Goal: Transaction & Acquisition: Subscribe to service/newsletter

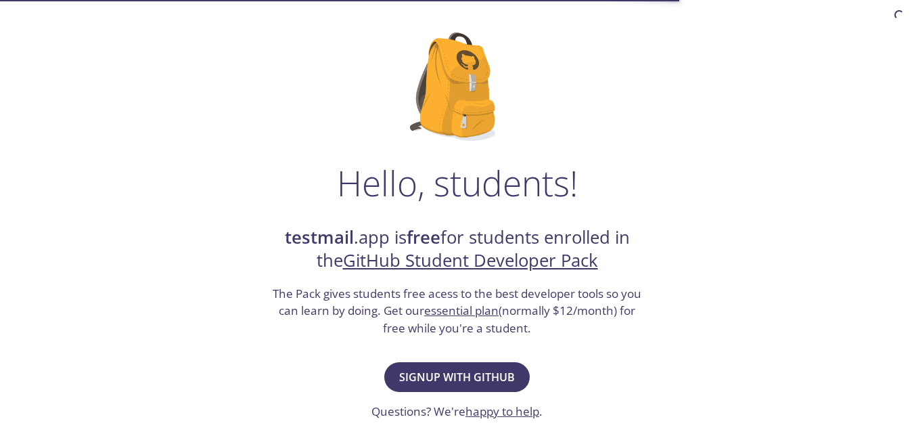
scroll to position [135, 0]
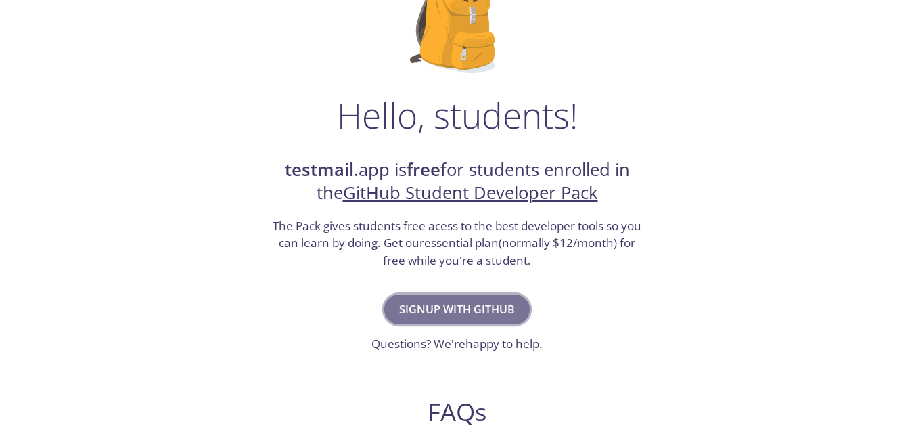
click at [468, 301] on span "Signup with GitHub" at bounding box center [457, 309] width 116 height 19
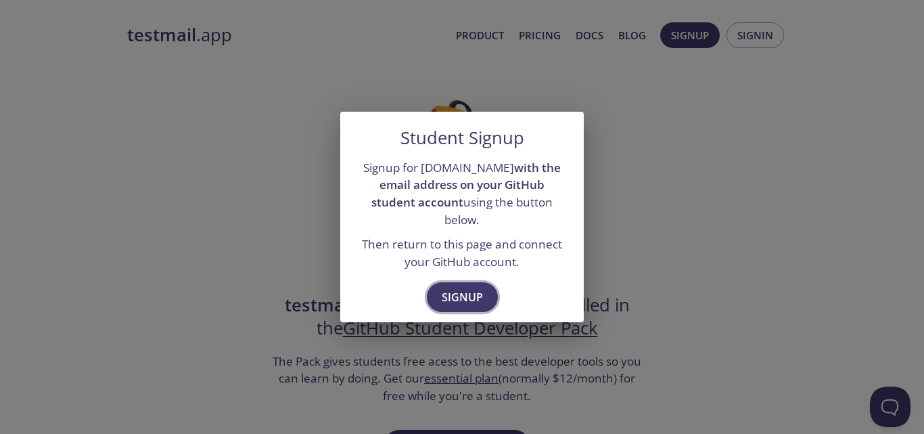
click at [472, 291] on span "Signup" at bounding box center [462, 297] width 41 height 19
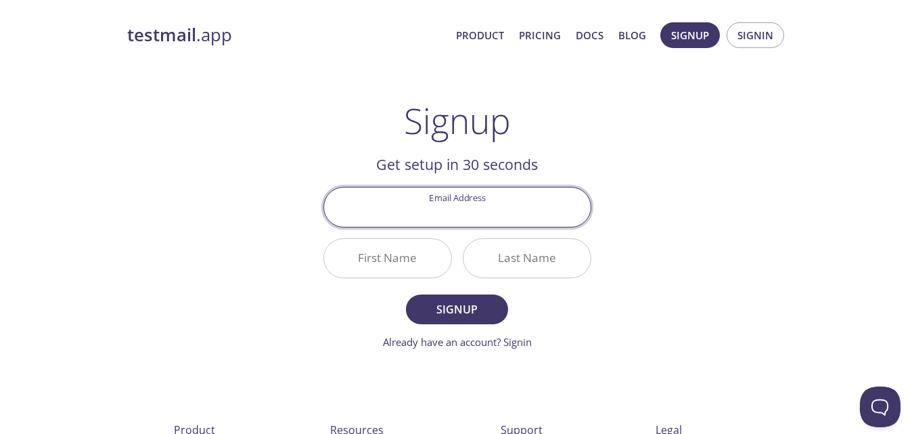
click at [515, 214] on input "Email Address" at bounding box center [457, 206] width 267 height 39
click at [495, 202] on input "Email Address" at bounding box center [457, 206] width 267 height 39
click at [643, 180] on div "testmail .app Product Pricing Docs Blog Signup Signin Signup Get setup in 30 se…" at bounding box center [457, 324] width 693 height 621
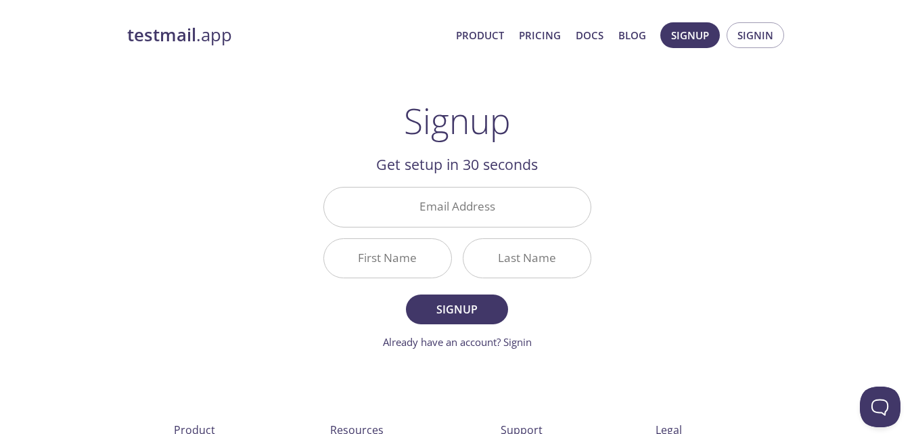
click at [474, 206] on input "Email Address" at bounding box center [457, 206] width 267 height 39
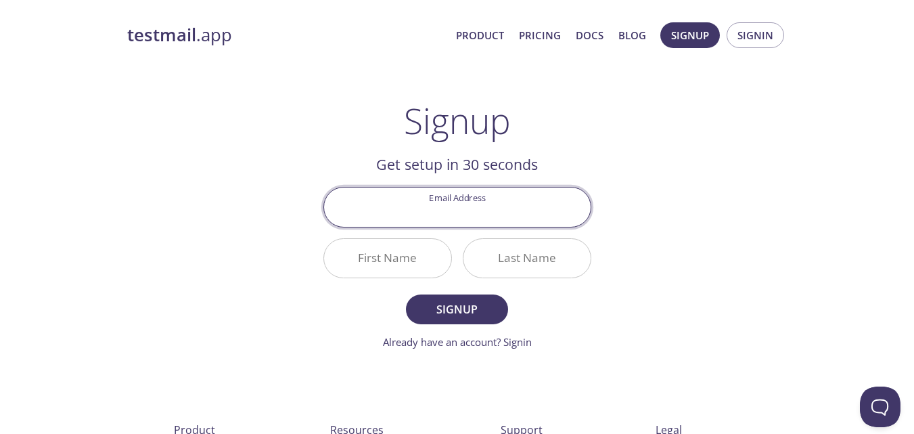
click at [602, 225] on main "Signup Get setup in 30 seconds Email Address First Name Last Name Signup Alread…" at bounding box center [457, 225] width 300 height 250
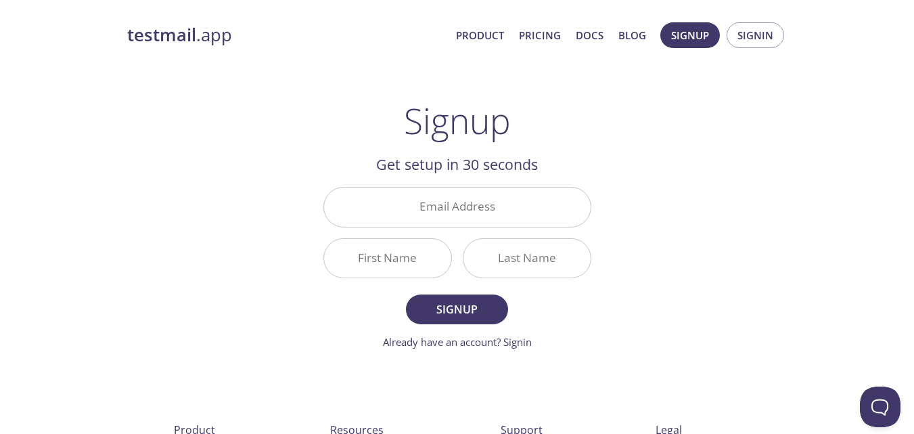
click at [499, 210] on input "Email Address" at bounding box center [457, 206] width 267 height 39
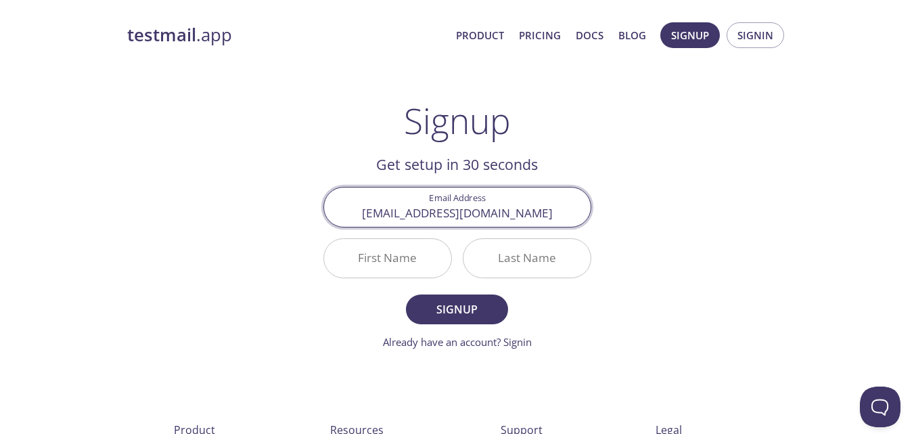
type input "[EMAIL_ADDRESS][DOMAIN_NAME]"
click at [431, 255] on input "First Name" at bounding box center [387, 258] width 127 height 39
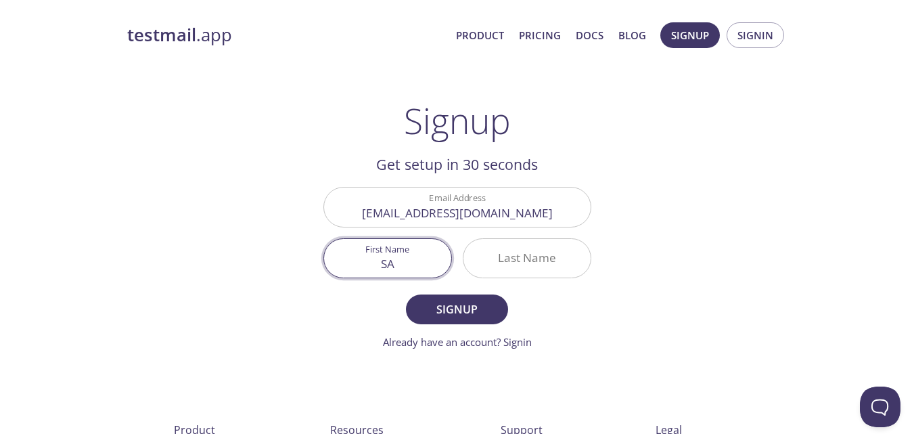
type input "S"
paste input "S"
type input "SAMMATHEW"
click at [568, 256] on input "Last Name" at bounding box center [526, 258] width 127 height 39
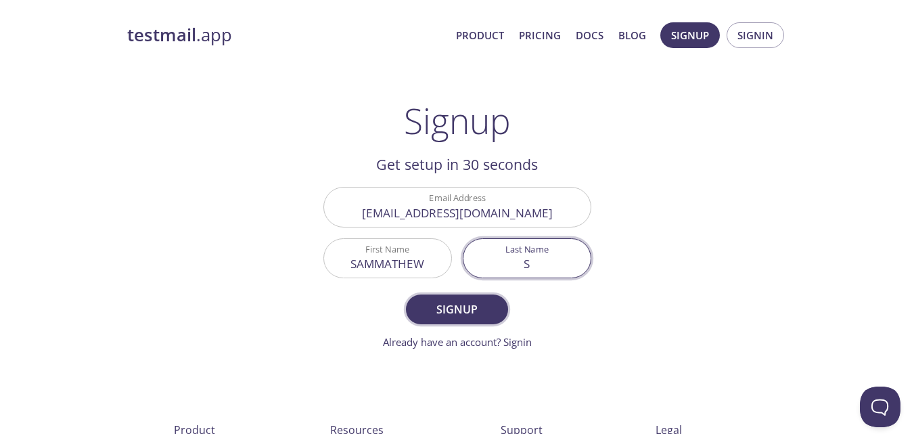
type input "S"
click at [475, 305] on span "Signup" at bounding box center [457, 309] width 72 height 19
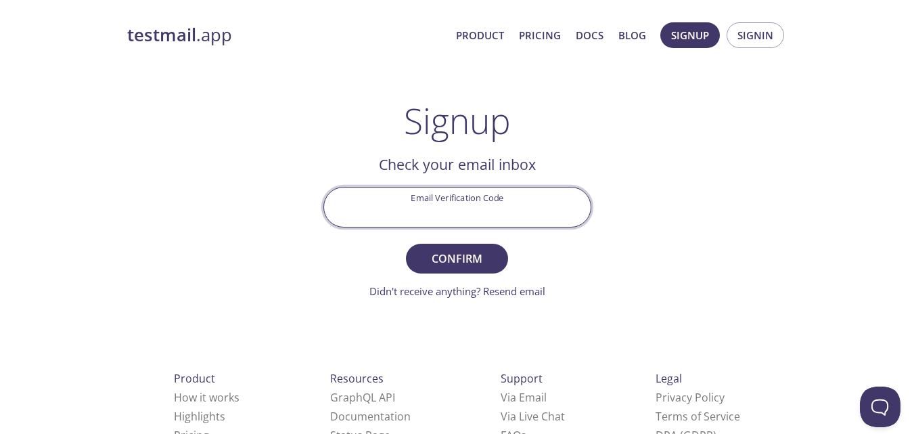
click at [468, 200] on input "Email Verification Code" at bounding box center [457, 206] width 267 height 39
paste input "HJQVPEM"
type input "HJQVPEM"
click at [476, 246] on button "Confirm" at bounding box center [456, 259] width 101 height 30
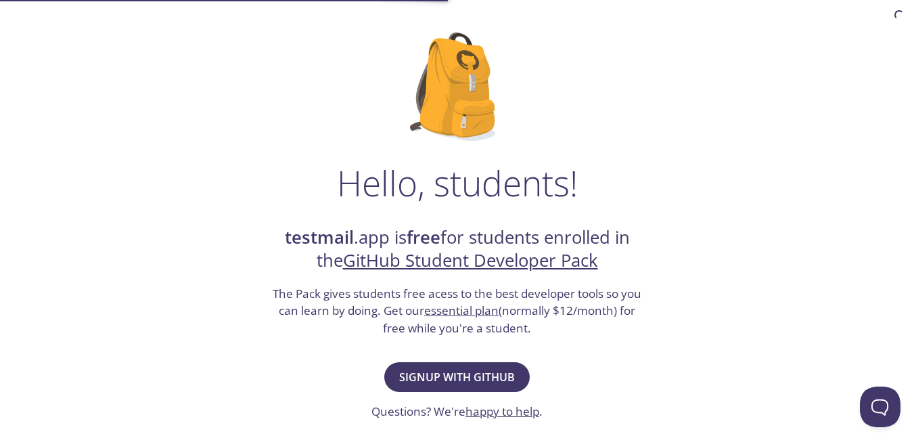
scroll to position [135, 0]
